Goal: Task Accomplishment & Management: Manage account settings

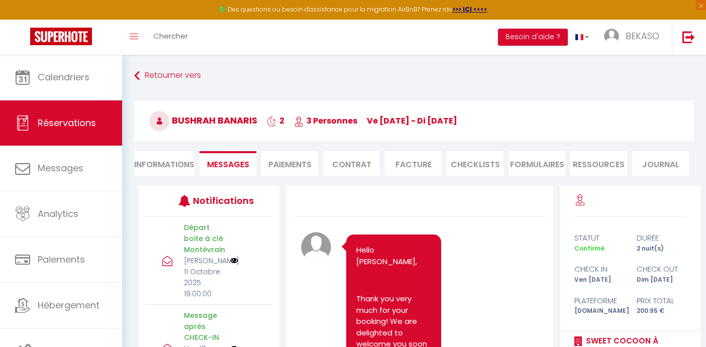
scroll to position [8373, 0]
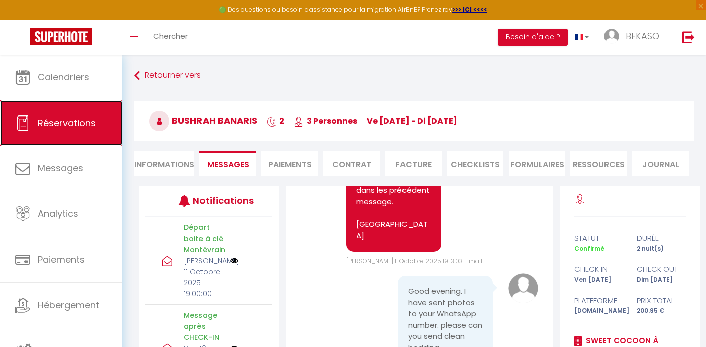
click at [88, 123] on span "Réservations" at bounding box center [67, 123] width 58 height 13
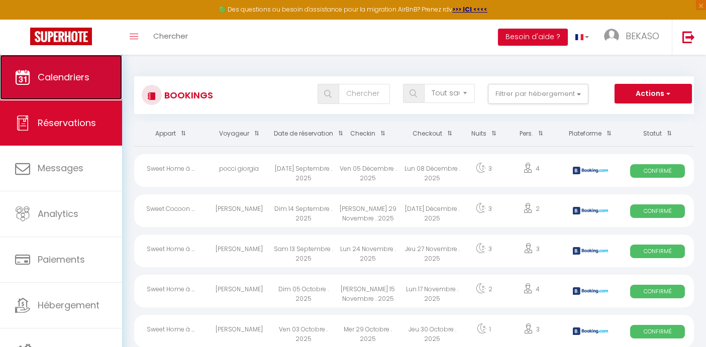
click at [80, 76] on span "Calendriers" at bounding box center [64, 77] width 52 height 13
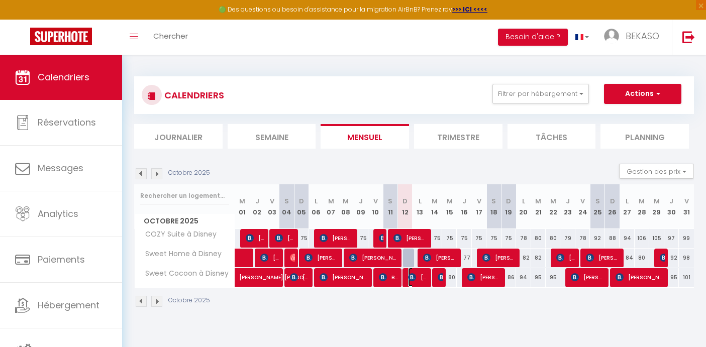
click at [416, 277] on span "[PERSON_NAME]" at bounding box center [418, 277] width 20 height 19
select select "OK"
select select "KO"
select select "0"
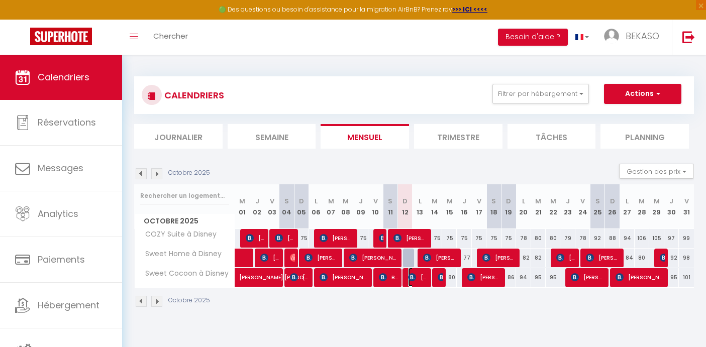
select select "1"
select select
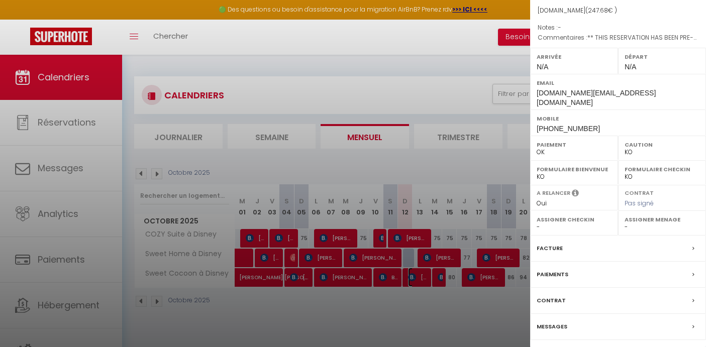
scroll to position [121, 0]
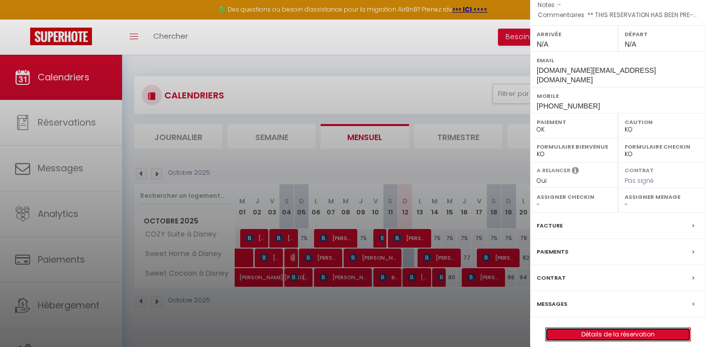
click at [646, 328] on link "Détails de la réservation" at bounding box center [618, 334] width 145 height 13
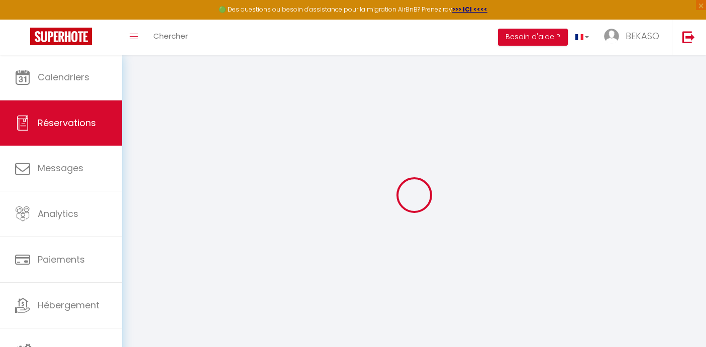
select select
checkbox input "false"
select select
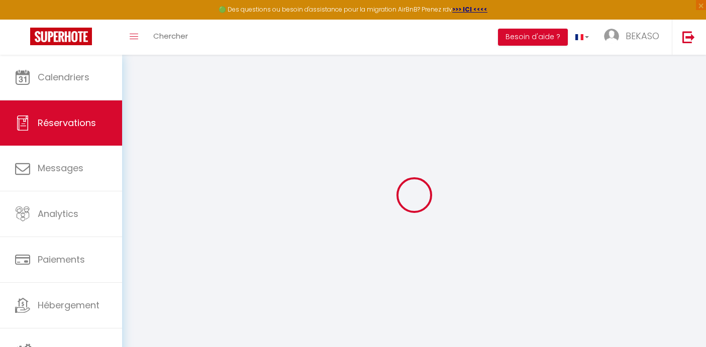
checkbox input "false"
type textarea "** THIS RESERVATION HAS BEEN PRE-PAID ** Reservation has a cancellation grace p…"
type input "50"
type input "6.52"
select select
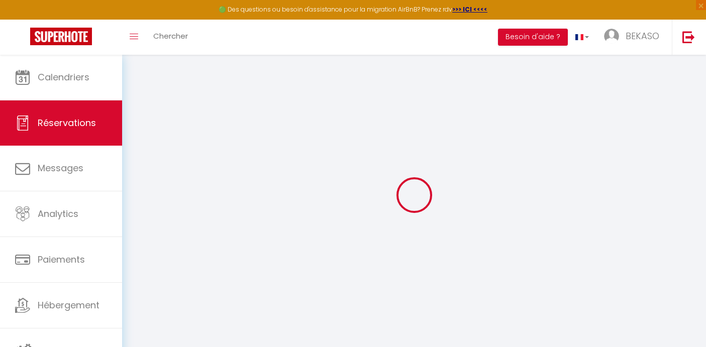
select select
checkbox input "false"
select select
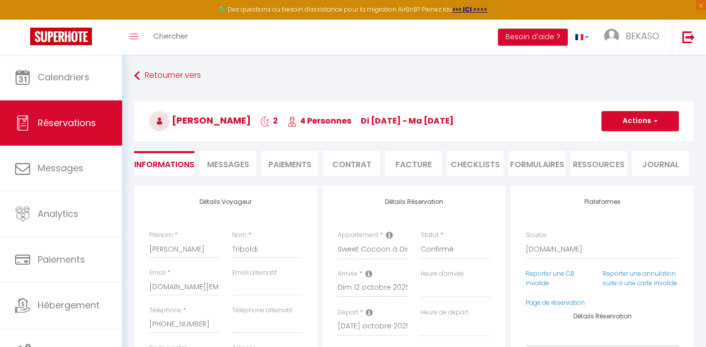
click at [218, 170] on span "Messages" at bounding box center [228, 165] width 42 height 12
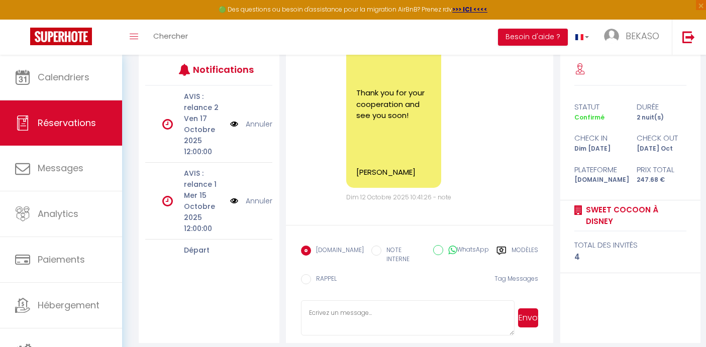
scroll to position [5086, 0]
